Goal: Navigation & Orientation: Find specific page/section

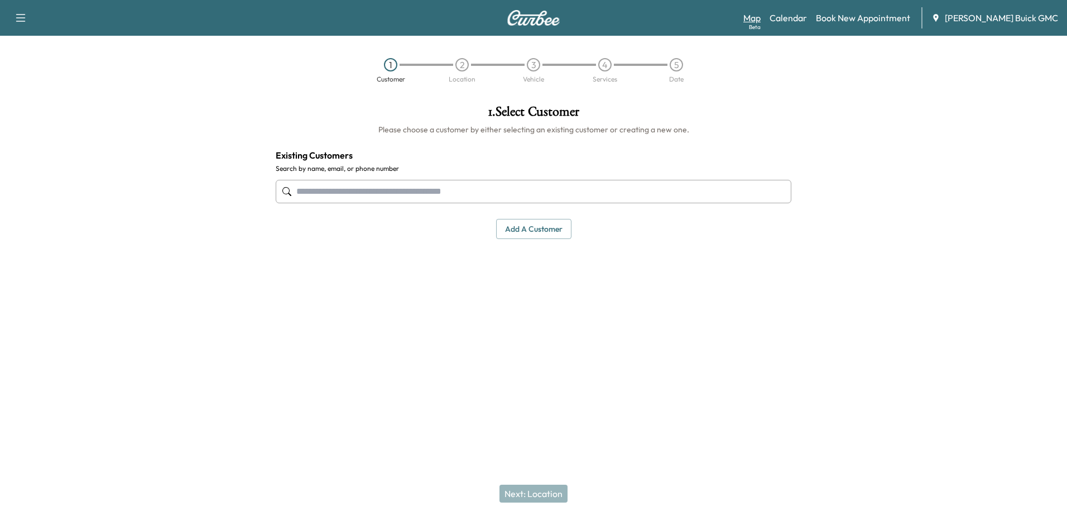
click at [761, 17] on link "Map Beta" at bounding box center [752, 17] width 17 height 13
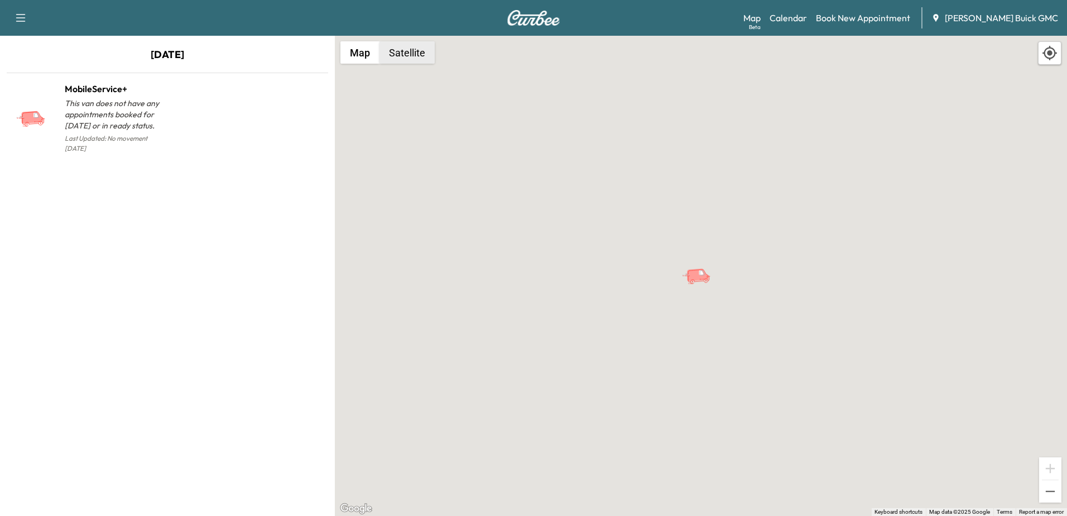
click at [405, 56] on button "Satellite" at bounding box center [407, 52] width 55 height 22
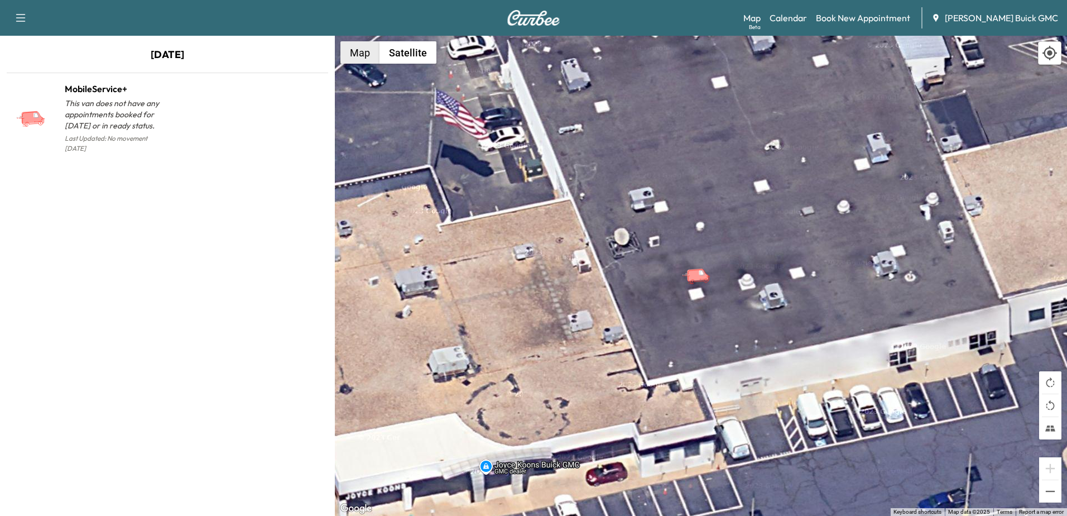
click at [368, 56] on button "Map" at bounding box center [360, 52] width 39 height 22
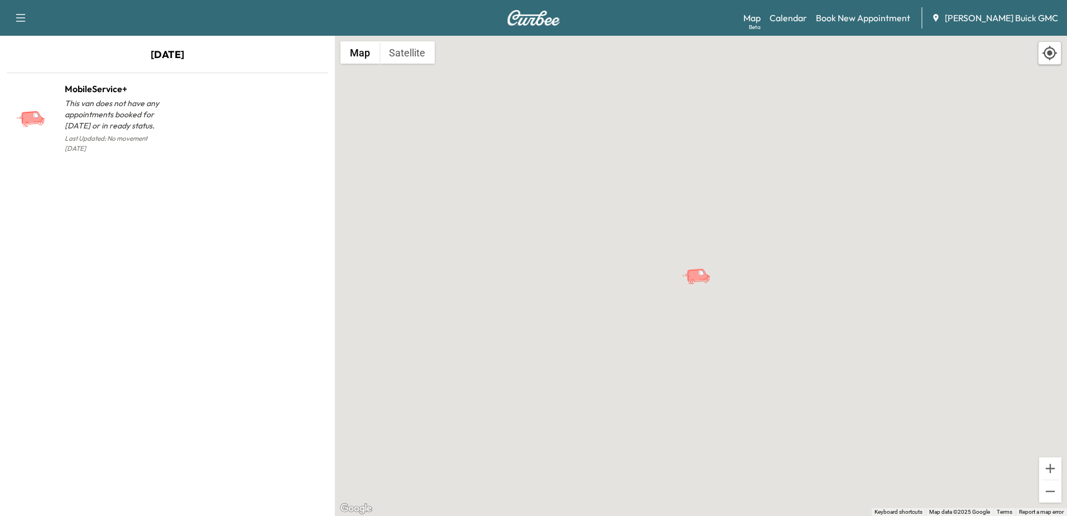
click at [400, 66] on div "To activate drag with keyboard, press Alt + Enter. Once in keyboard drag state,…" at bounding box center [701, 276] width 732 height 480
click at [401, 57] on button "Satellite" at bounding box center [407, 52] width 55 height 22
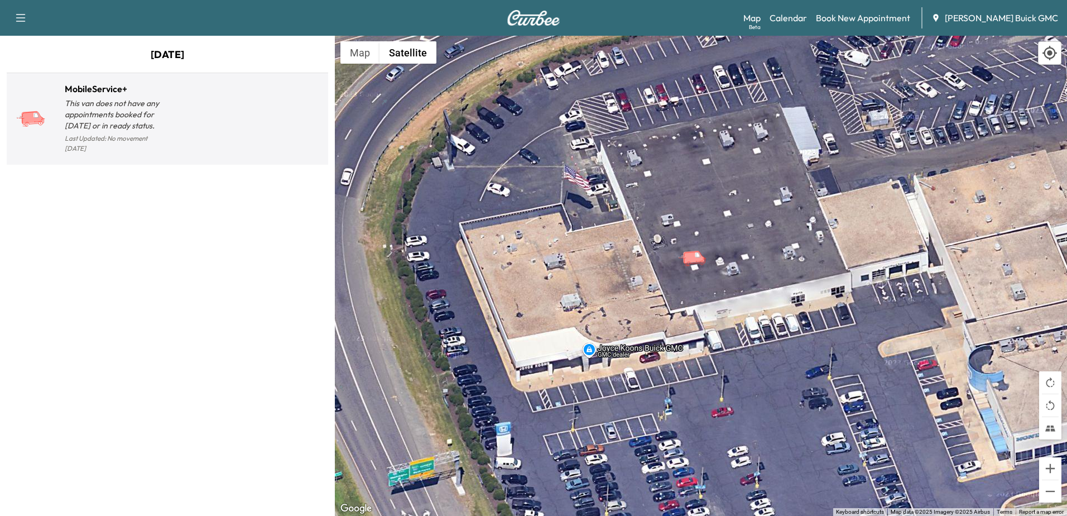
click at [78, 109] on p "This van does not have any appointments booked for [DATE] or in ready status." at bounding box center [116, 114] width 103 height 33
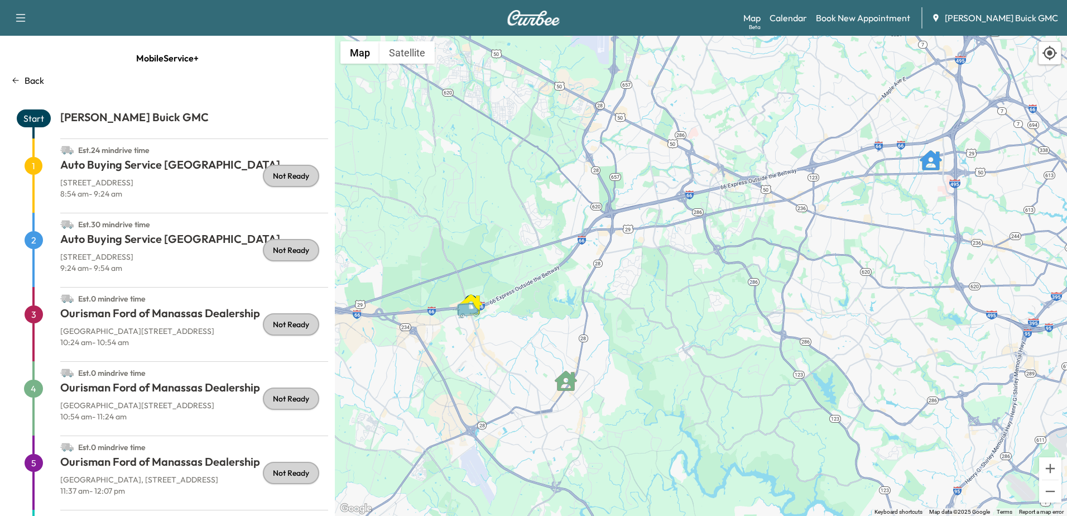
click at [28, 80] on p "Back" at bounding box center [35, 80] width 20 height 13
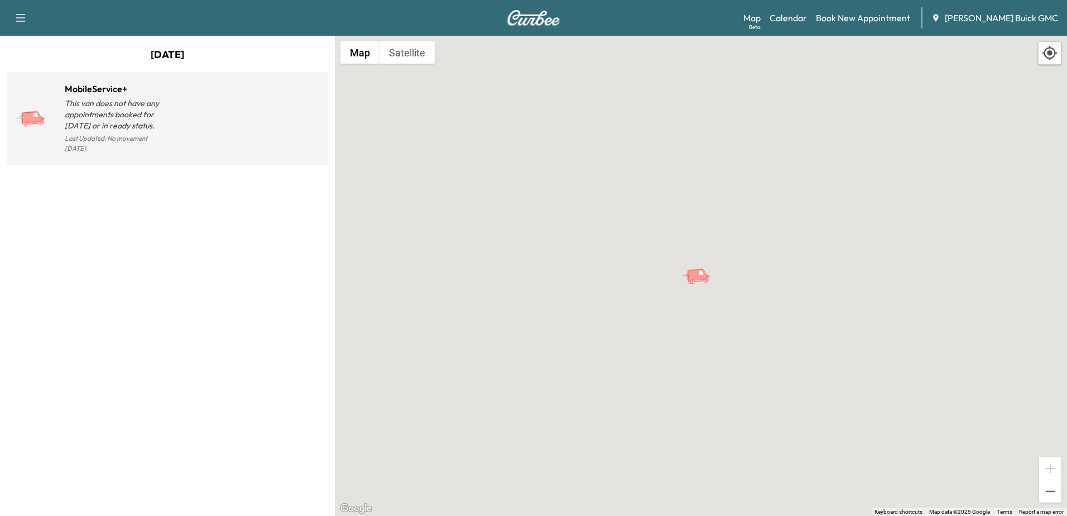
click at [133, 115] on p "This van does not have any appointments booked for [DATE] or in ready status." at bounding box center [116, 114] width 103 height 33
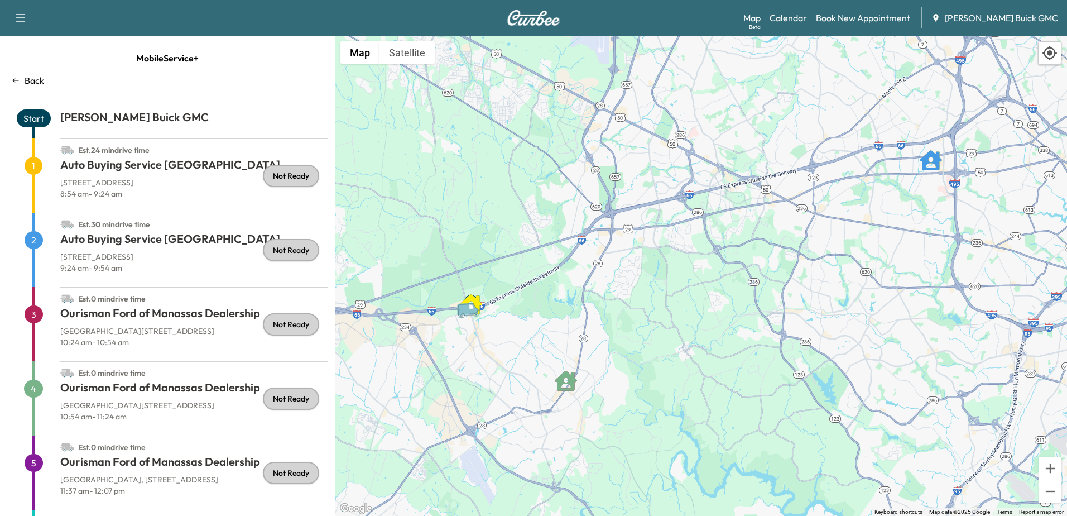
click at [23, 80] on div "Back" at bounding box center [168, 80] width 322 height 13
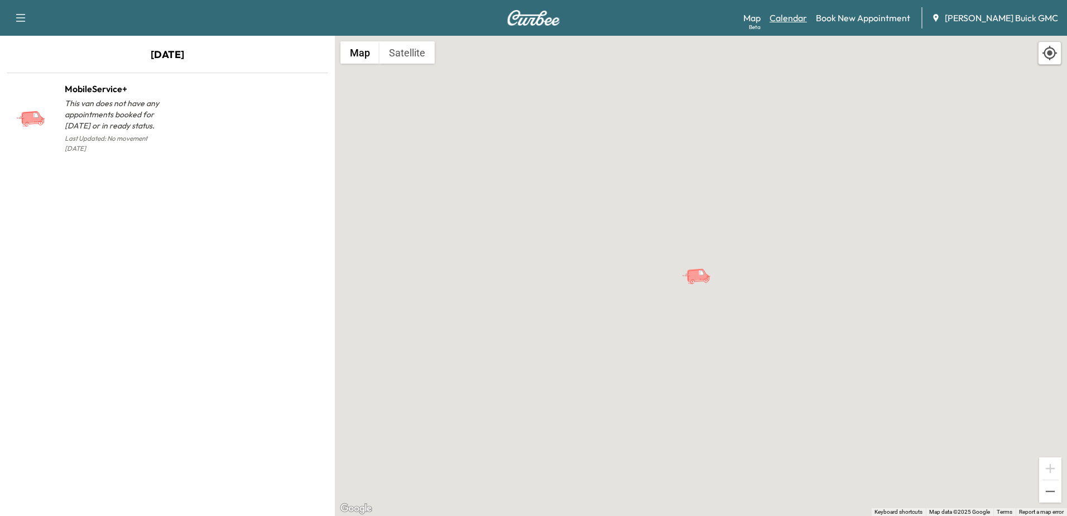
click at [807, 20] on link "Calendar" at bounding box center [788, 17] width 37 height 13
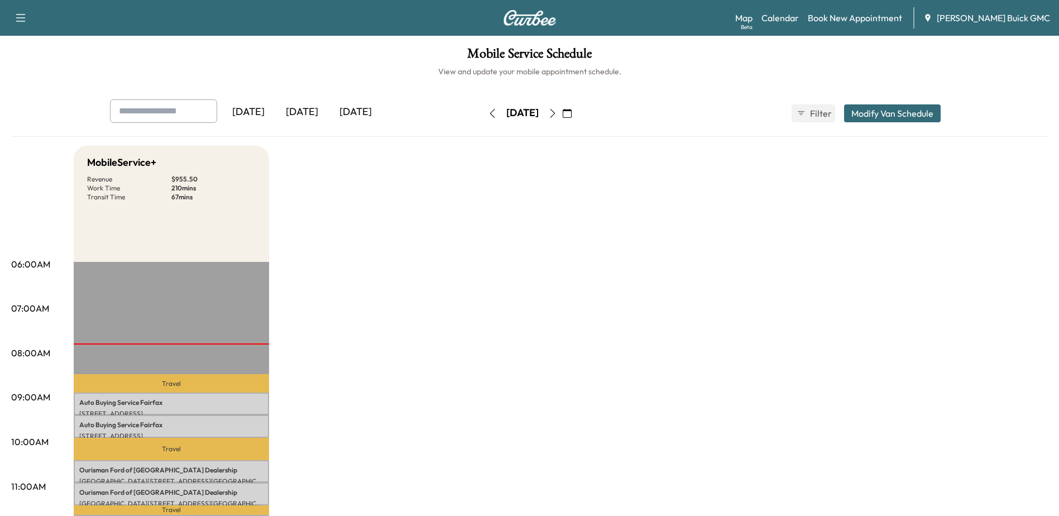
click at [488, 112] on icon "button" at bounding box center [492, 113] width 9 height 9
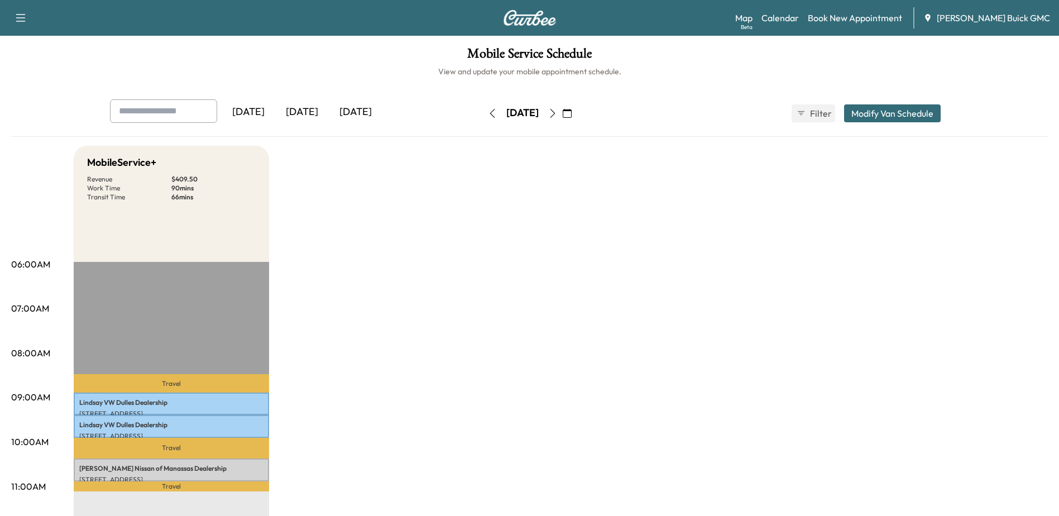
click at [488, 117] on icon "button" at bounding box center [492, 113] width 9 height 9
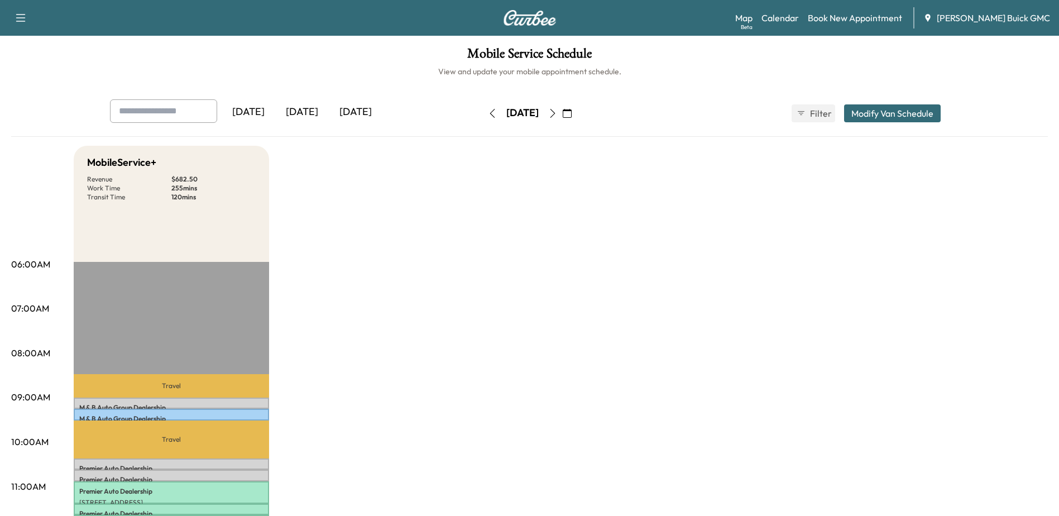
click at [562, 118] on button "button" at bounding box center [552, 113] width 19 height 18
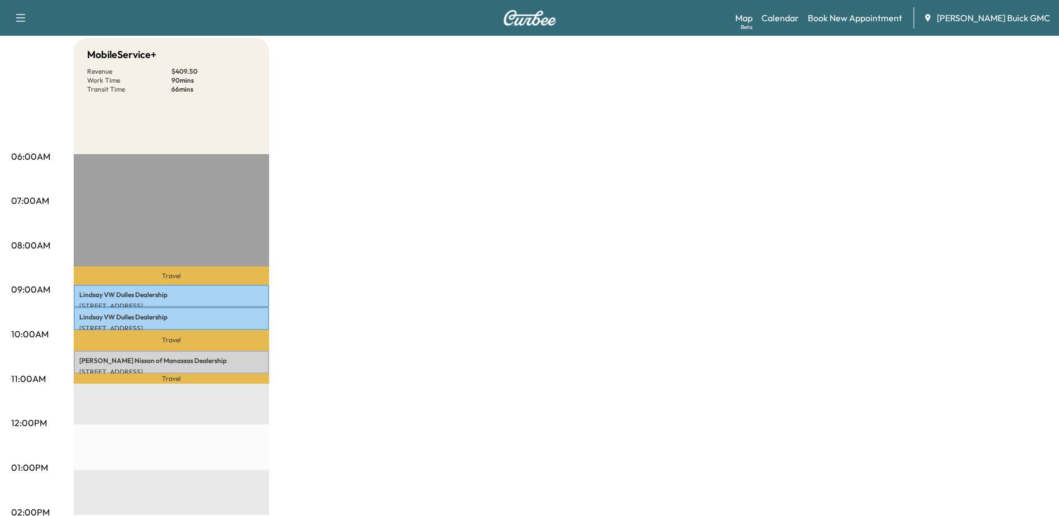
scroll to position [112, 0]
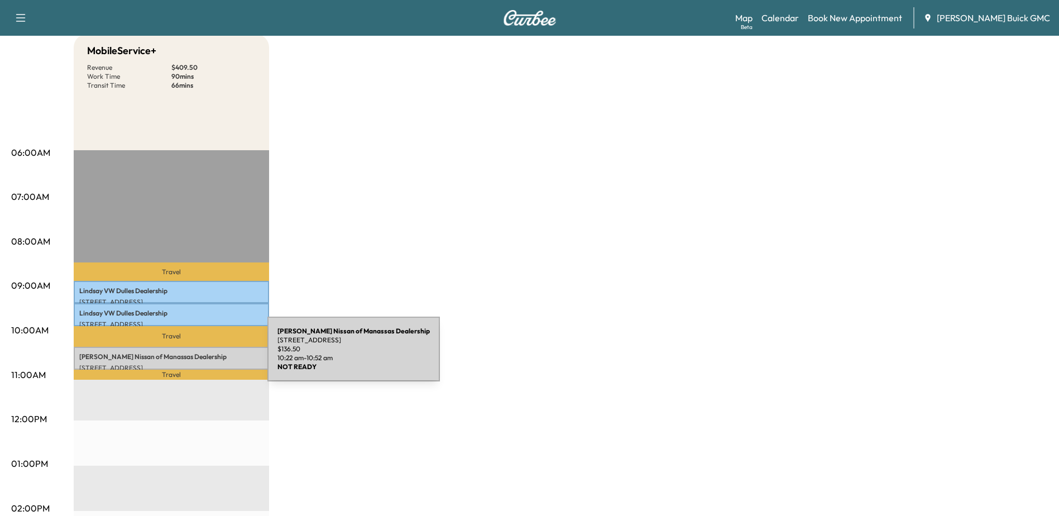
click at [184, 356] on p "[PERSON_NAME] Nissan of Manassas Dealership" at bounding box center [171, 356] width 184 height 9
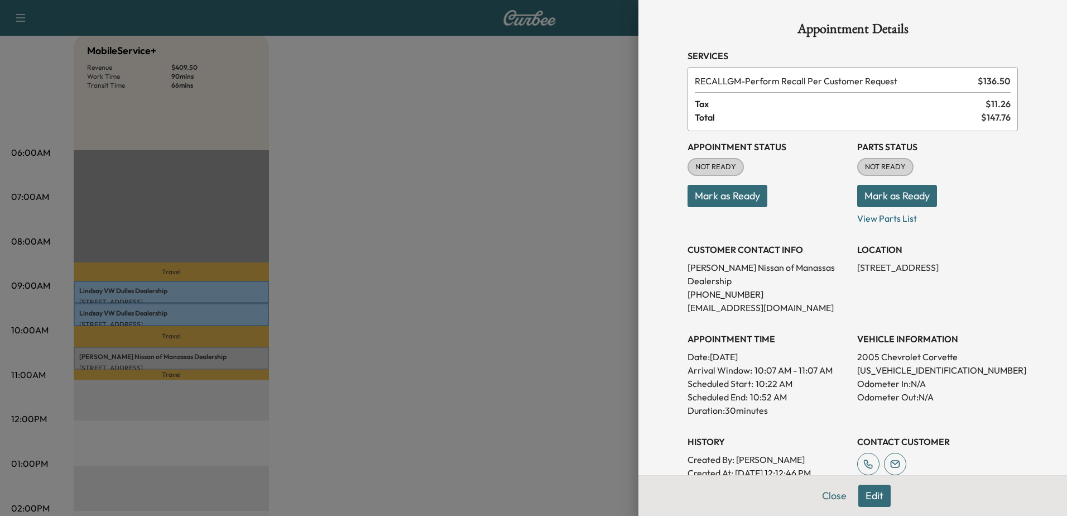
click at [884, 363] on p "[US_VEHICLE_IDENTIFICATION_NUMBER]" at bounding box center [937, 369] width 161 height 13
copy p "[US_VEHICLE_IDENTIFICATION_NUMBER]"
click at [398, 329] on div at bounding box center [533, 258] width 1067 height 516
